Goal: Information Seeking & Learning: Learn about a topic

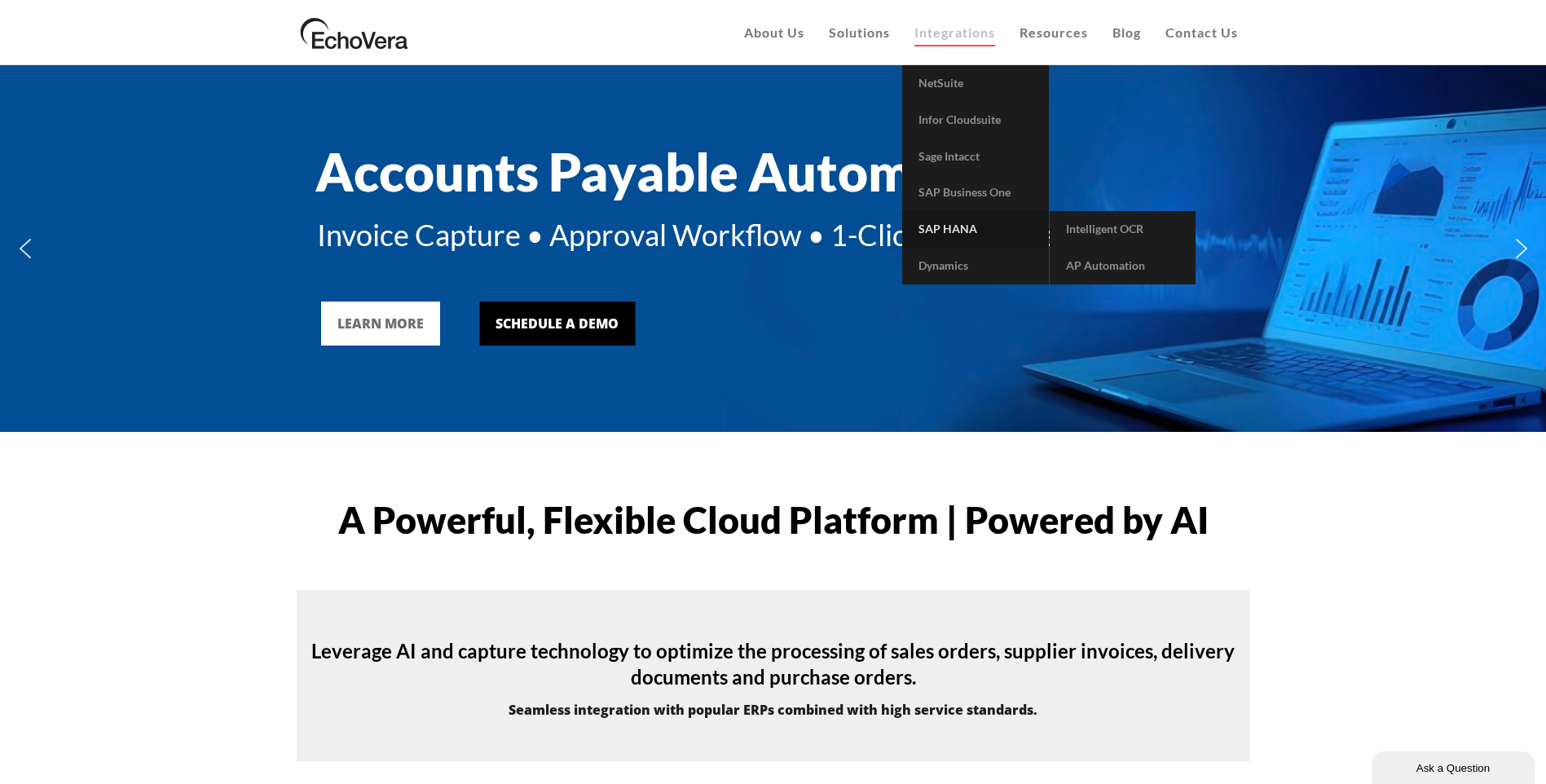
click at [955, 221] on link "SAP HANA" at bounding box center [975, 229] width 147 height 37
click at [1093, 259] on span "AP Automation" at bounding box center [1105, 265] width 79 height 14
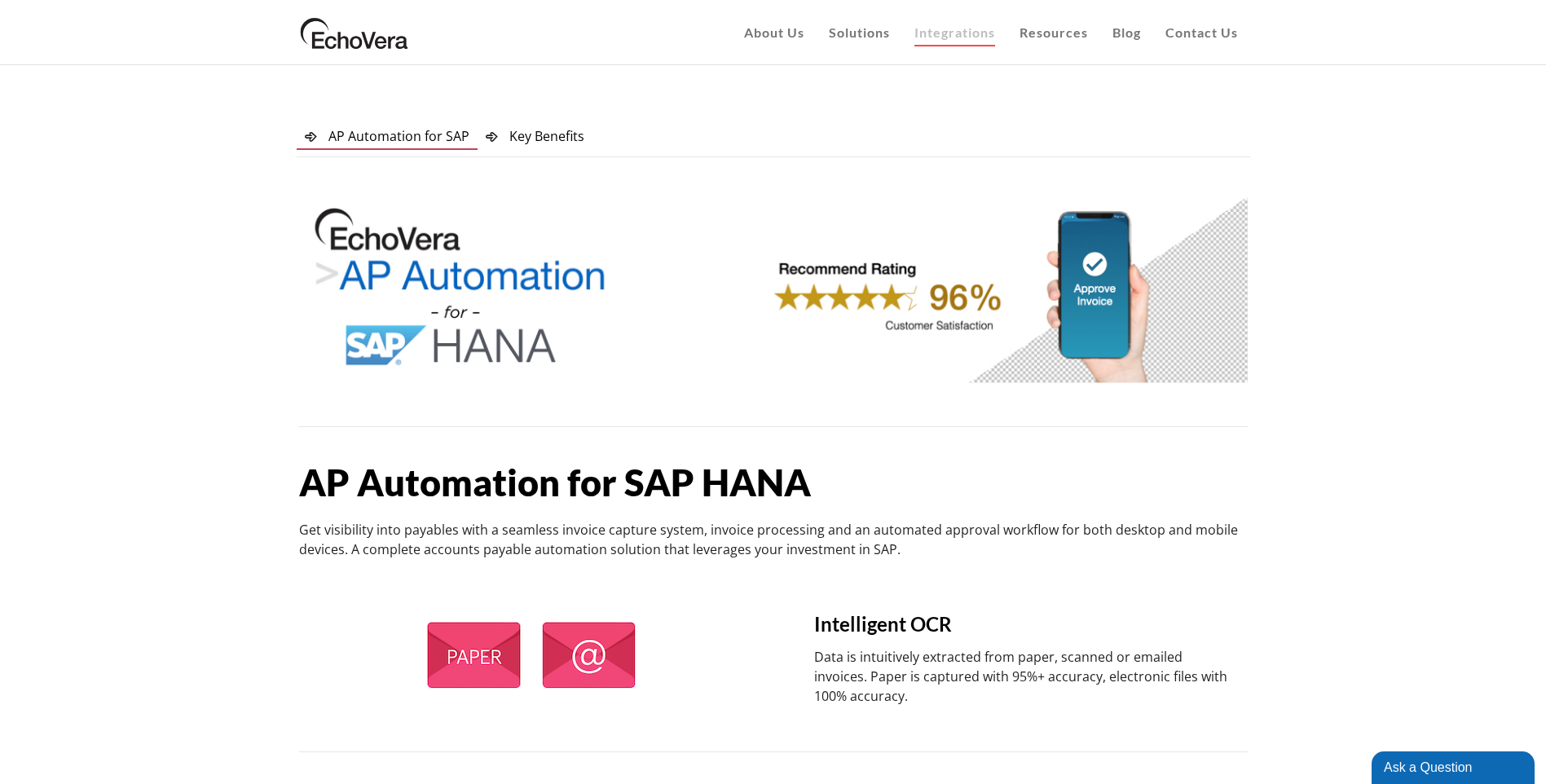
drag, startPoint x: 1251, startPoint y: 307, endPoint x: 1250, endPoint y: 209, distance: 98.0
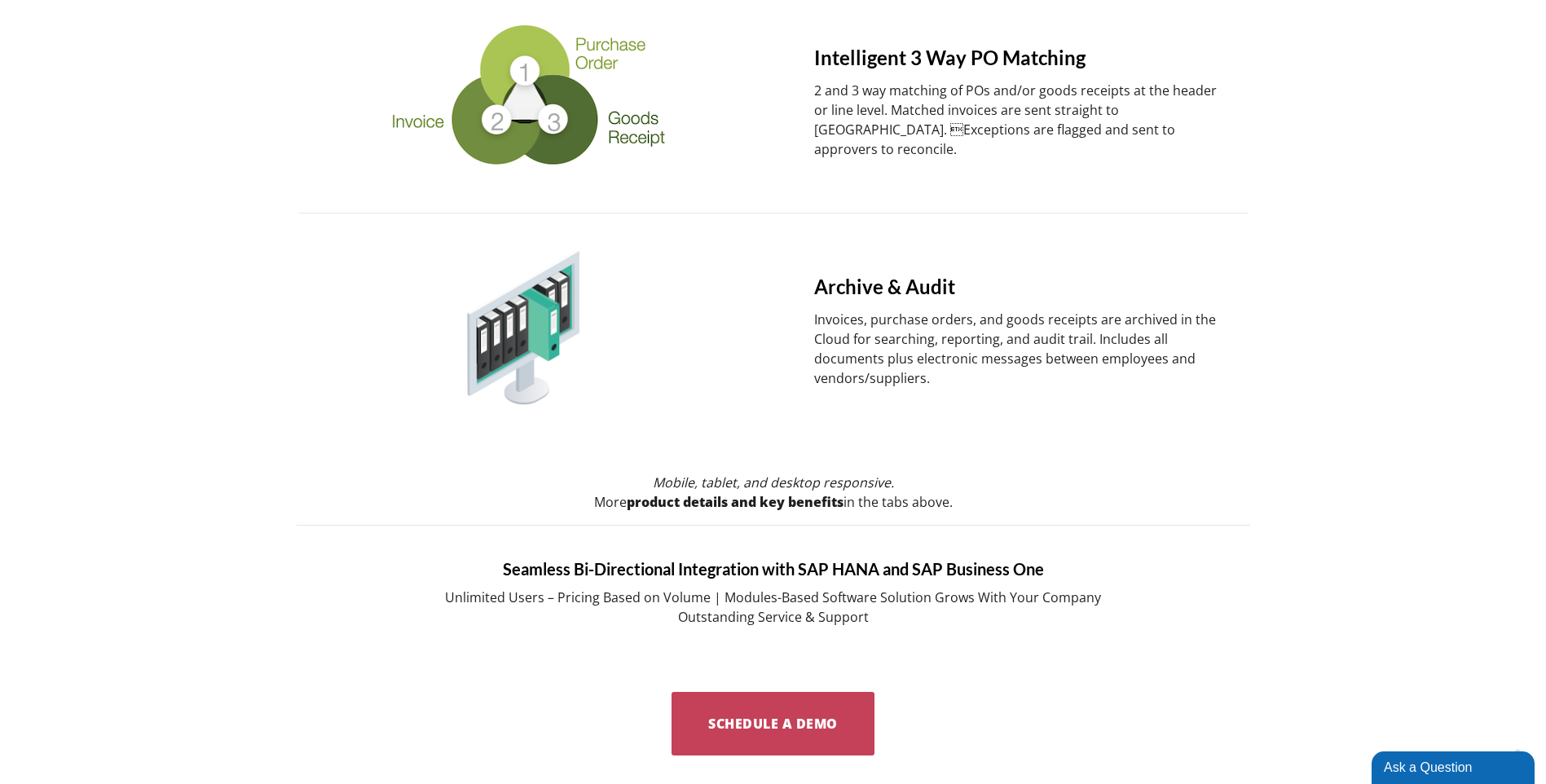
scroll to position [1605, 0]
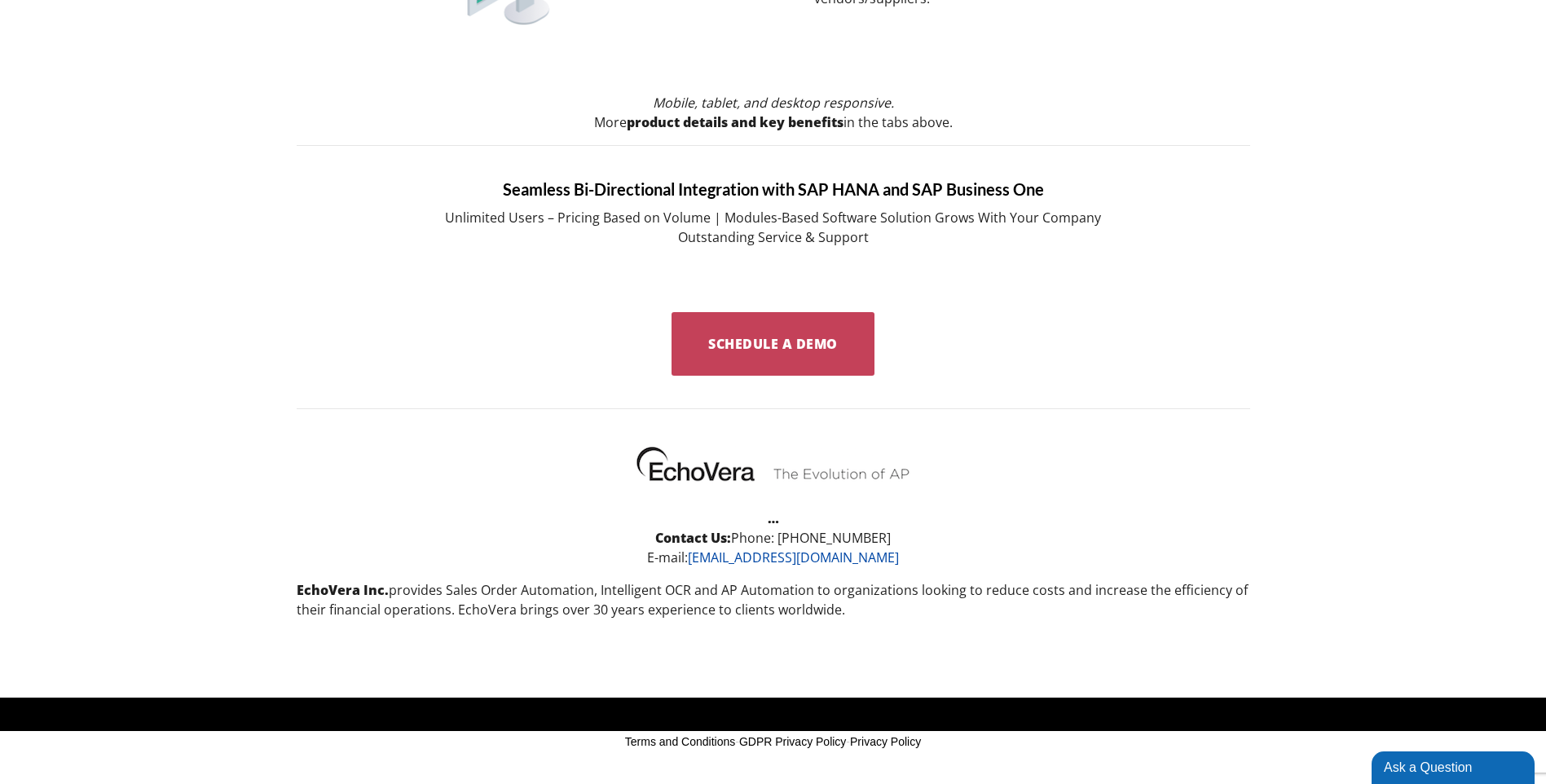
drag, startPoint x: 1440, startPoint y: 376, endPoint x: 1419, endPoint y: 730, distance: 354.6
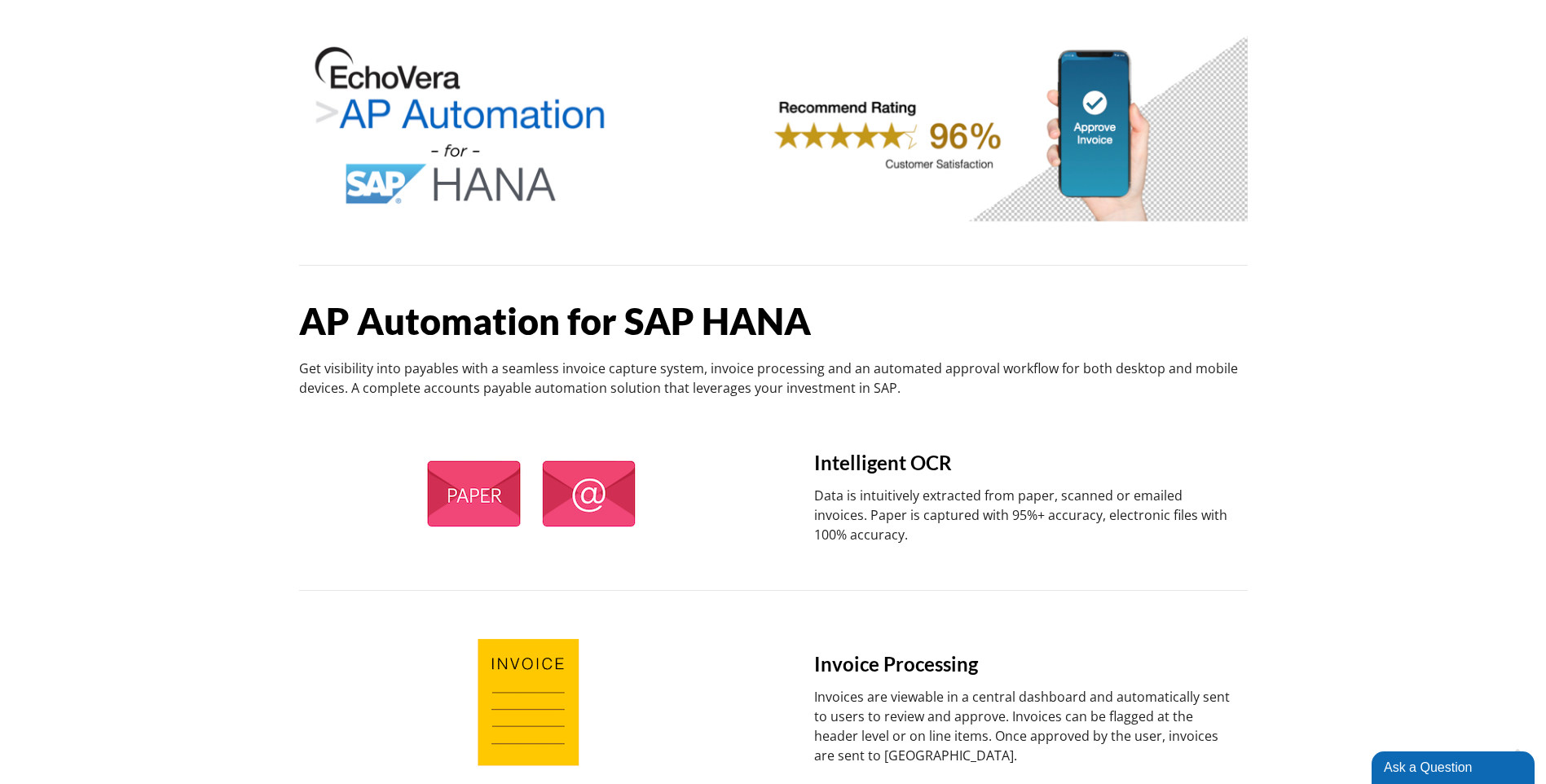
scroll to position [0, 0]
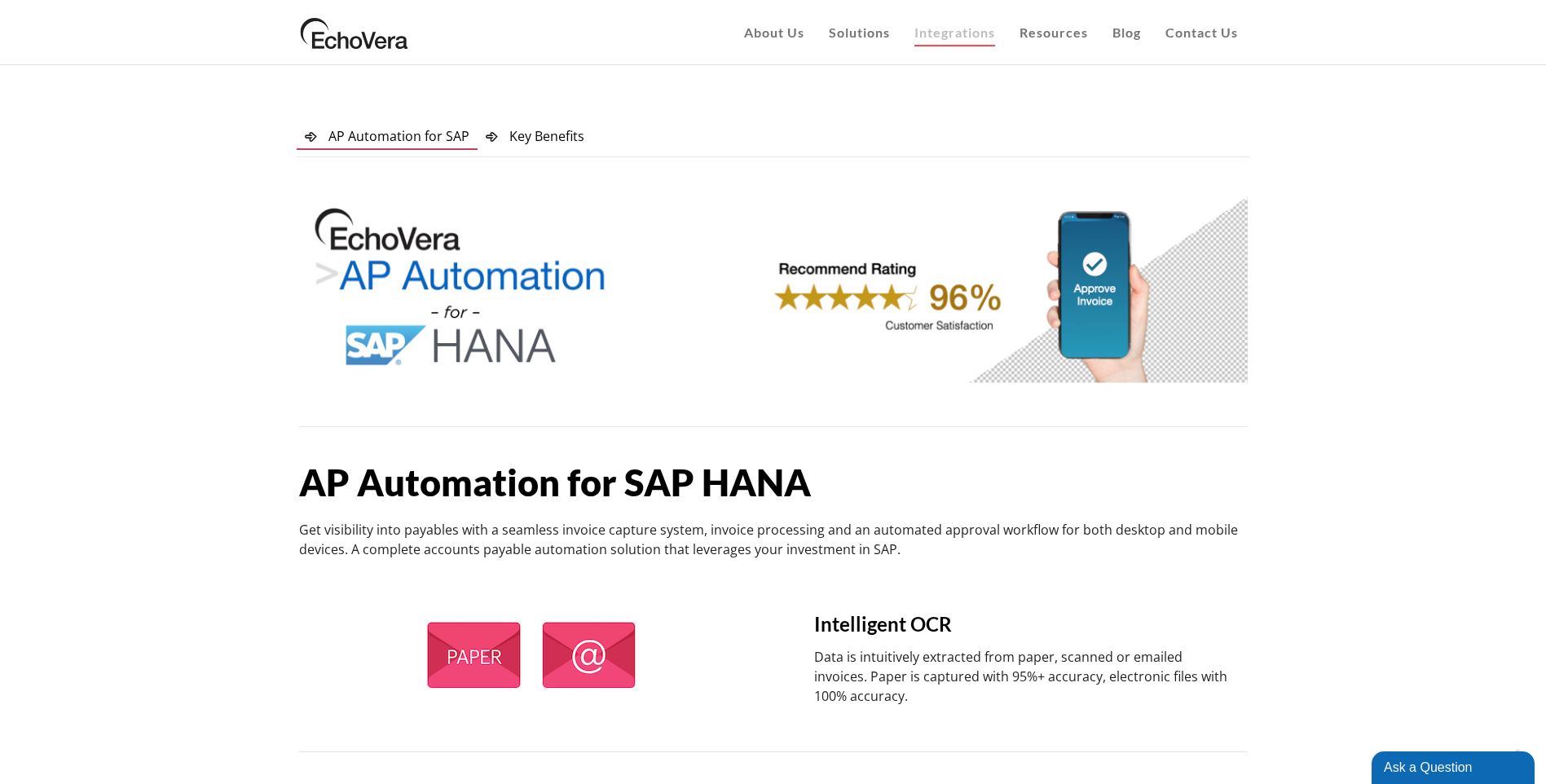
drag, startPoint x: 560, startPoint y: 599, endPoint x: 504, endPoint y: 313, distance: 291.4
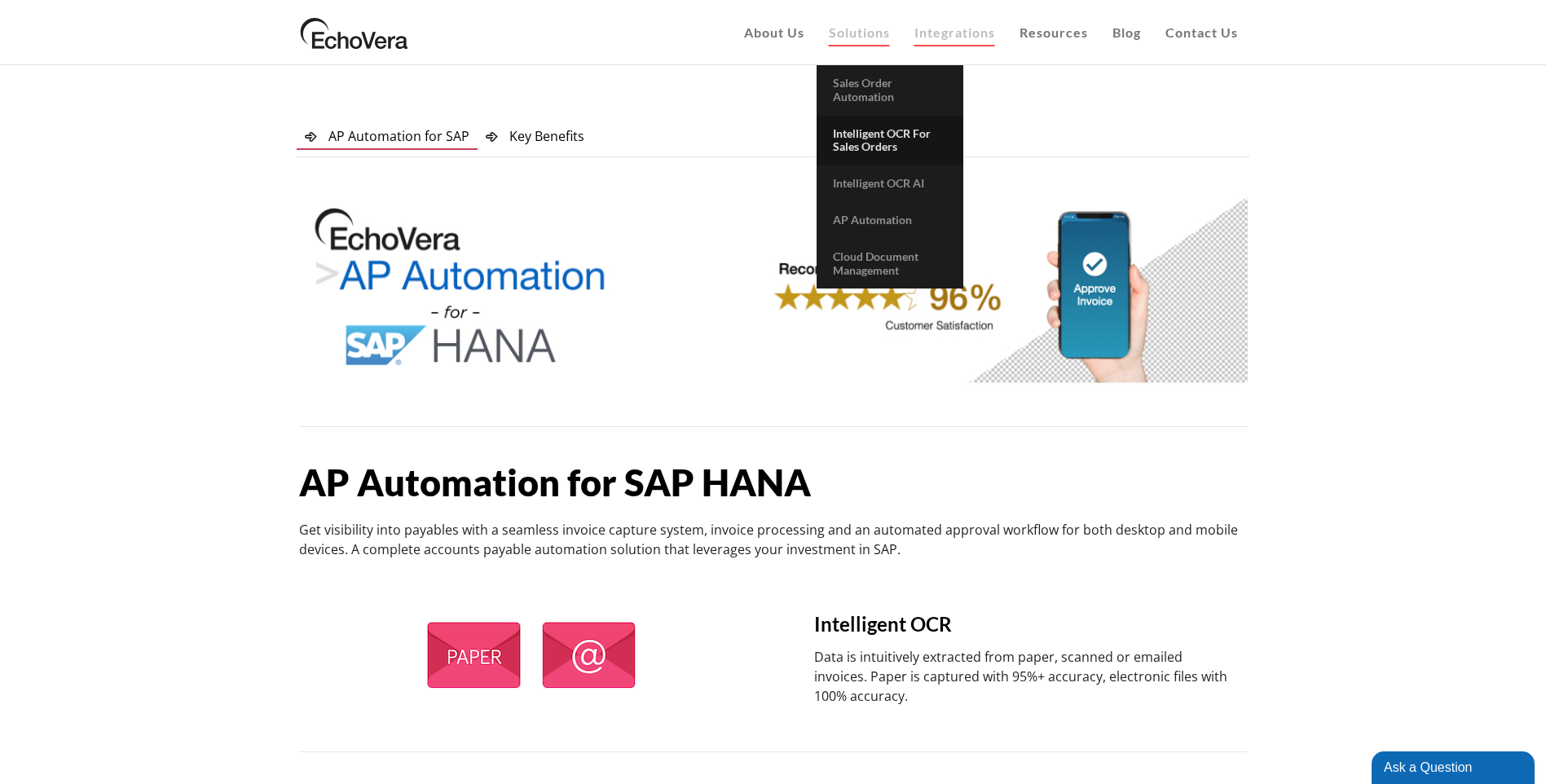
click at [877, 135] on span "Intelligent OCR for Sales Orders" at bounding box center [882, 140] width 98 height 28
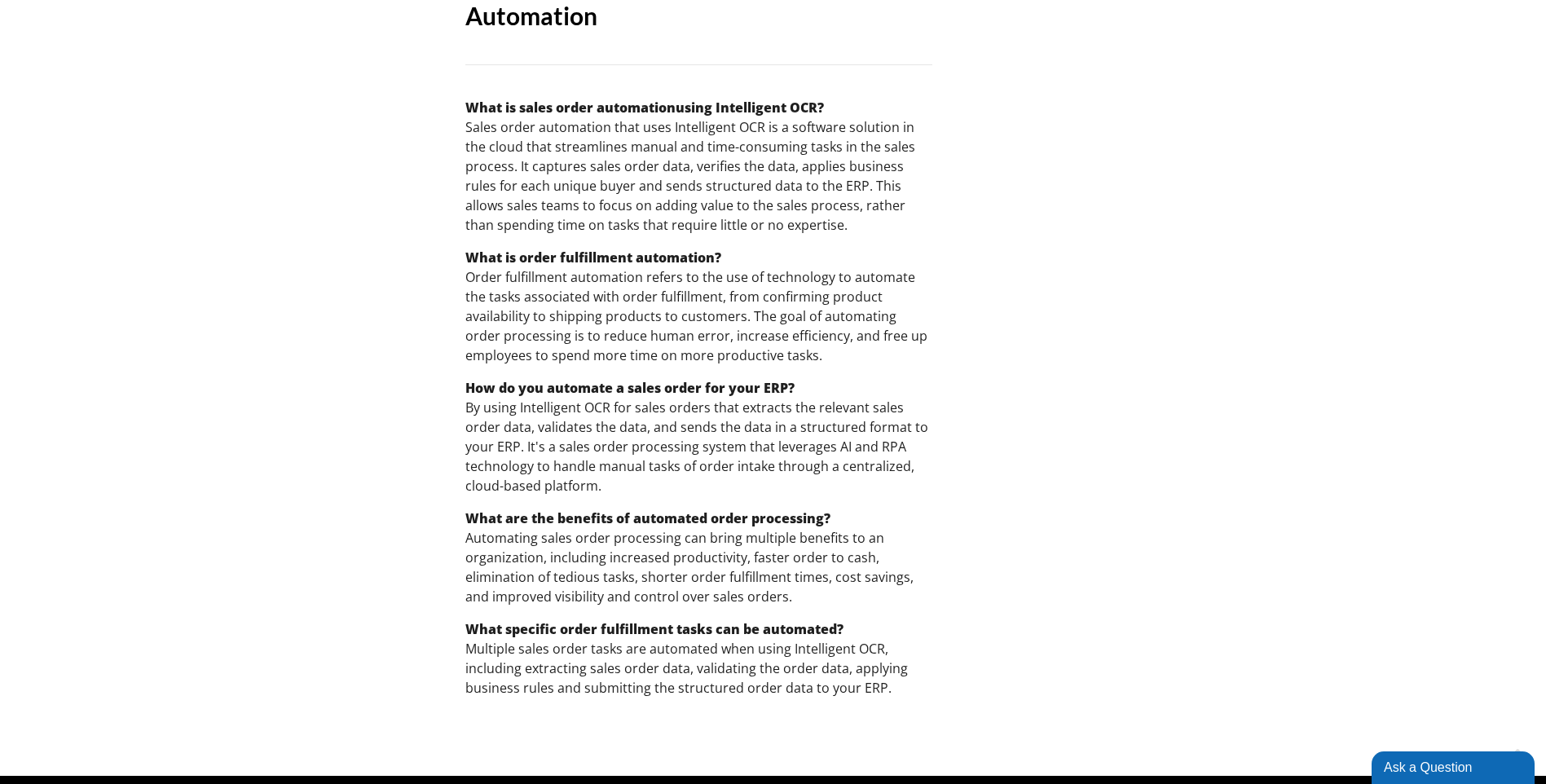
scroll to position [2688, 0]
